Goal: Transaction & Acquisition: Subscribe to service/newsletter

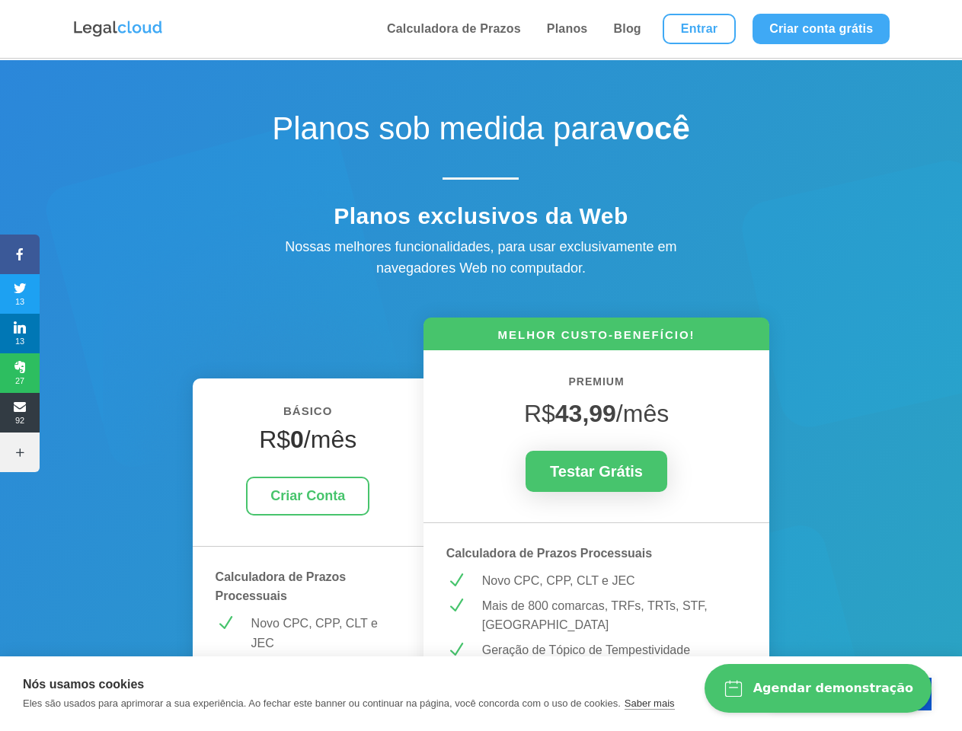
click at [20, 254] on icon at bounding box center [20, 254] width 40 height 12
click at [20, 294] on span "13" at bounding box center [20, 294] width 40 height 24
click at [20, 334] on span "13" at bounding box center [20, 333] width 40 height 24
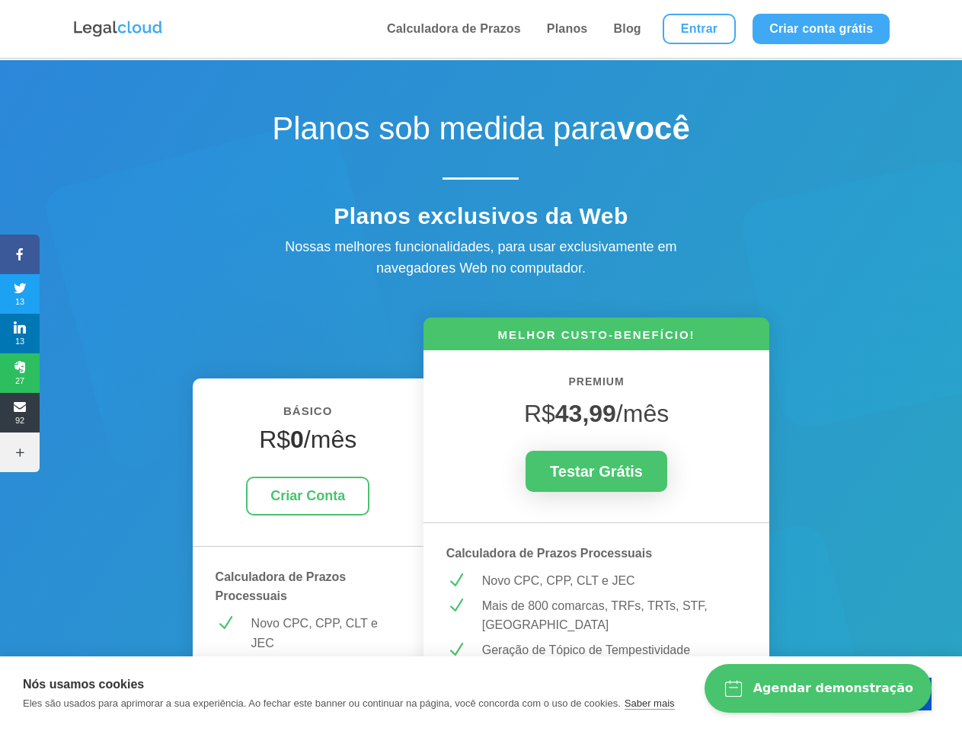
click at [20, 373] on span "27" at bounding box center [20, 373] width 40 height 24
click at [20, 413] on span "92" at bounding box center [20, 413] width 40 height 24
click at [20, 452] on icon at bounding box center [20, 452] width 40 height 12
